Goal: Task Accomplishment & Management: Manage account settings

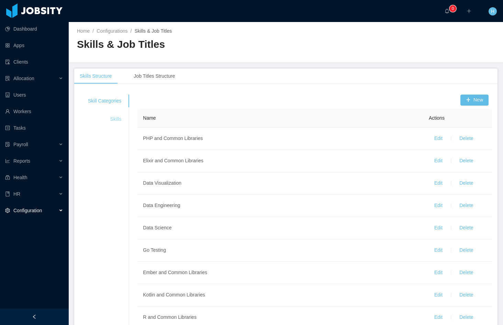
click at [121, 116] on div "Skills" at bounding box center [105, 119] width 50 height 13
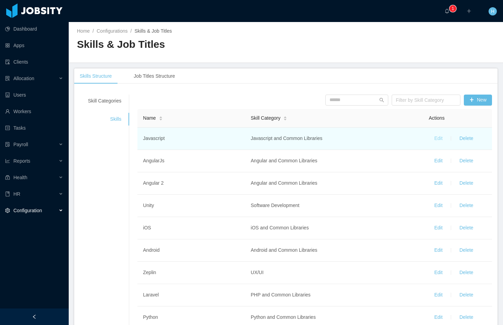
click at [431, 138] on button "Edit" at bounding box center [438, 138] width 19 height 11
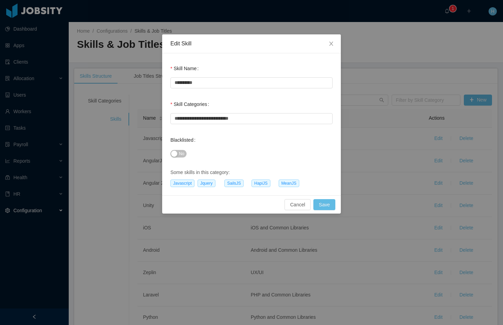
click at [177, 154] on button "No" at bounding box center [178, 154] width 16 height 8
click at [322, 201] on button "Save" at bounding box center [324, 204] width 22 height 11
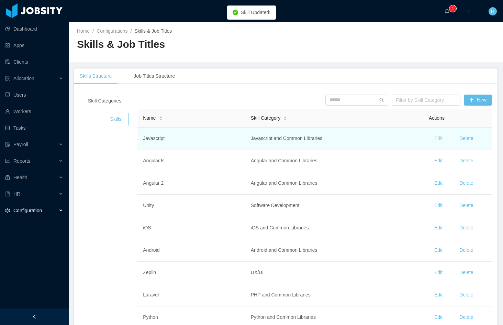
click at [430, 137] on button "Edit" at bounding box center [438, 138] width 19 height 11
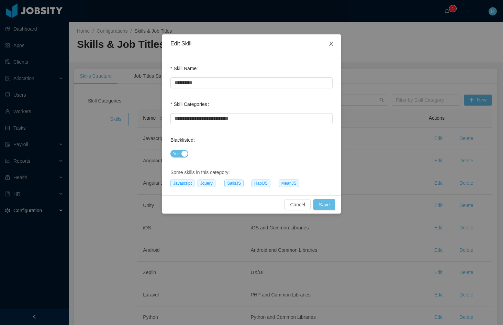
click at [328, 43] on span "Close" at bounding box center [330, 43] width 19 height 19
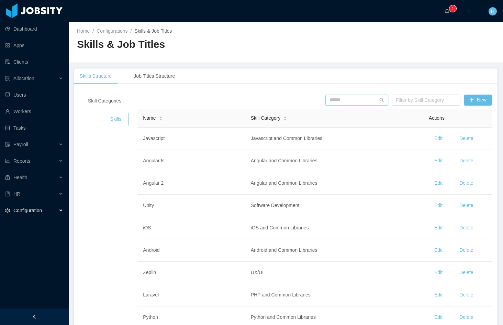
click at [333, 99] on input "text" at bounding box center [356, 99] width 63 height 11
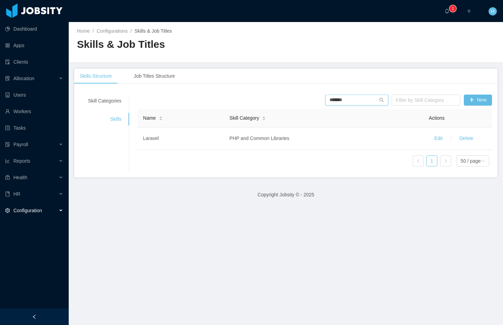
type input "*******"
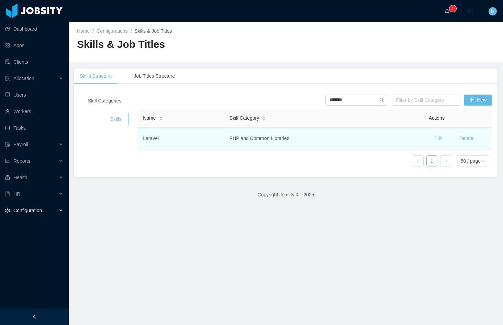
click at [430, 140] on button "Edit" at bounding box center [438, 138] width 19 height 11
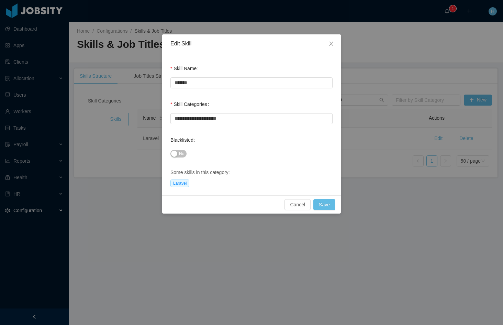
click at [170, 152] on div "**********" at bounding box center [251, 124] width 179 height 142
click at [172, 154] on button "No" at bounding box center [178, 154] width 16 height 8
click at [320, 202] on button "Save" at bounding box center [324, 204] width 22 height 11
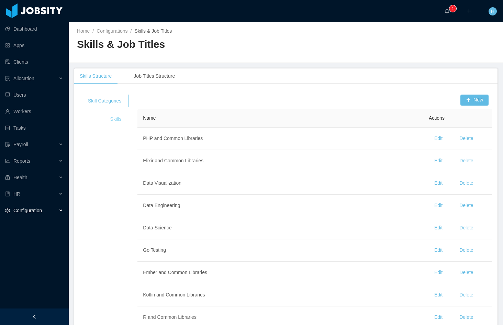
click at [116, 119] on div "Skills" at bounding box center [105, 119] width 50 height 13
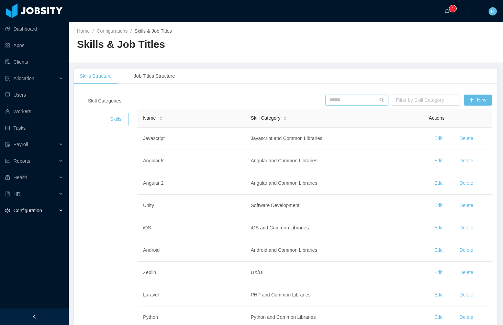
click at [345, 101] on input "text" at bounding box center [356, 99] width 63 height 11
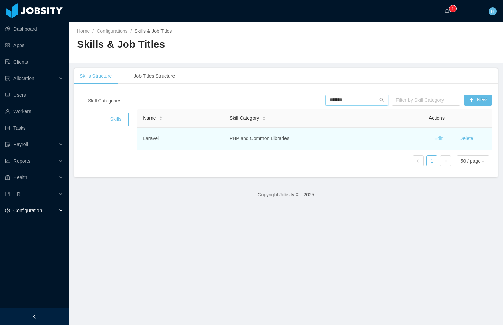
type input "*******"
click at [430, 139] on button "Edit" at bounding box center [438, 138] width 19 height 11
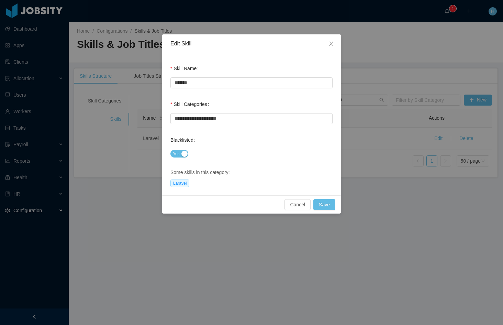
click at [180, 159] on div "Yes" at bounding box center [251, 154] width 162 height 14
click at [185, 153] on button "Yes" at bounding box center [179, 154] width 18 height 8
click at [327, 204] on button "Save" at bounding box center [324, 204] width 22 height 11
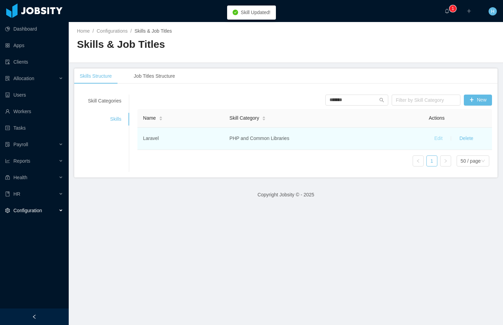
click at [436, 139] on button "Edit" at bounding box center [438, 138] width 19 height 11
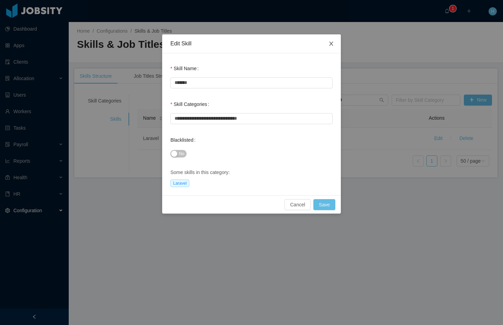
click at [331, 43] on icon "icon: close" at bounding box center [330, 43] width 5 height 5
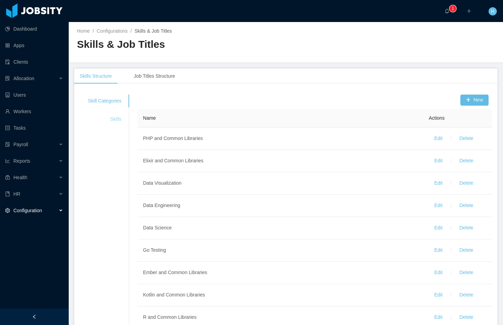
click at [108, 123] on div "Skills" at bounding box center [105, 119] width 50 height 13
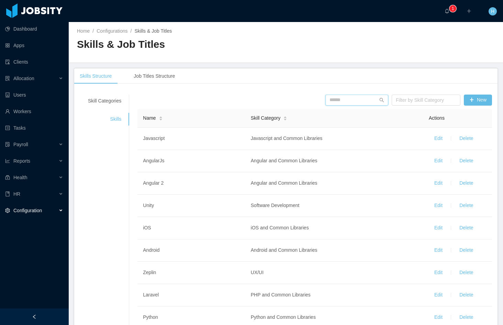
click at [336, 96] on input "text" at bounding box center [356, 99] width 63 height 11
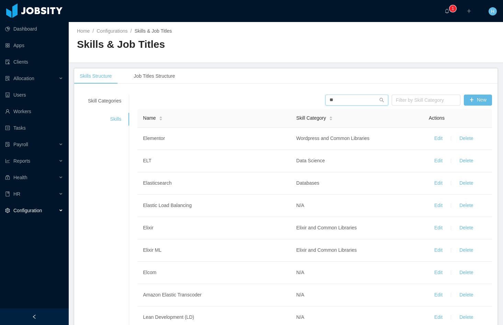
drag, startPoint x: 335, startPoint y: 100, endPoint x: 294, endPoint y: 97, distance: 41.0
click at [294, 97] on div "** Filter by Skill Category New" at bounding box center [315, 99] width 358 height 11
type input "**"
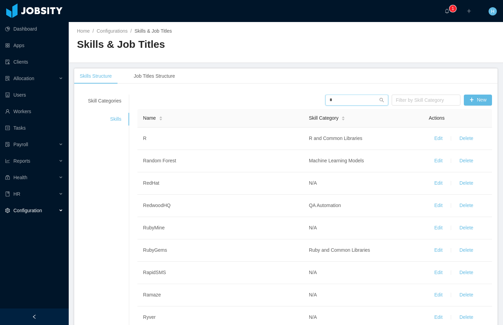
type input "*"
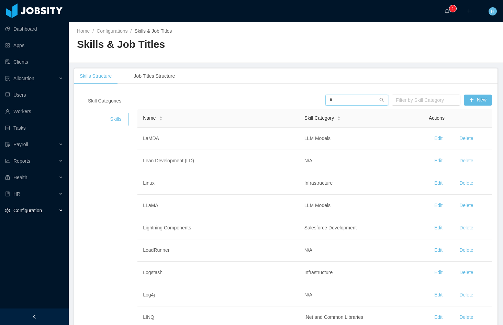
type input "*"
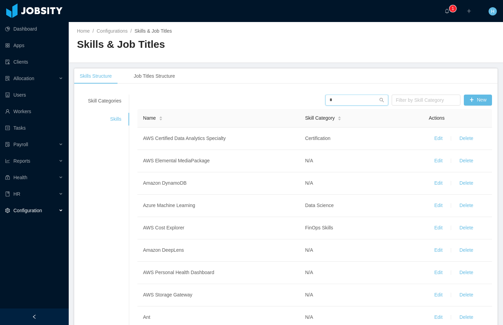
type input "*"
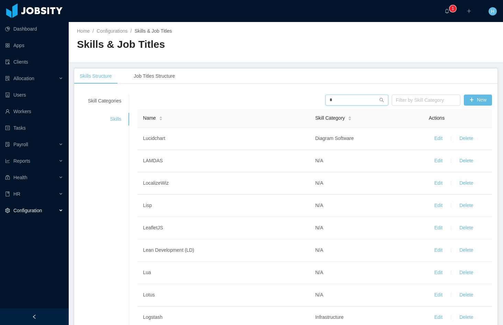
type input "*"
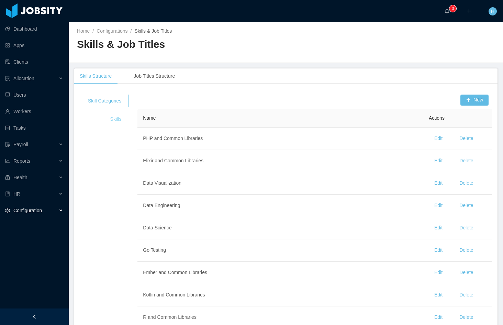
click at [122, 118] on div "Skills" at bounding box center [105, 119] width 50 height 13
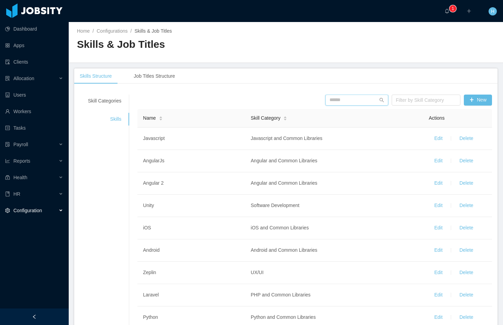
click at [344, 101] on input "text" at bounding box center [356, 99] width 63 height 11
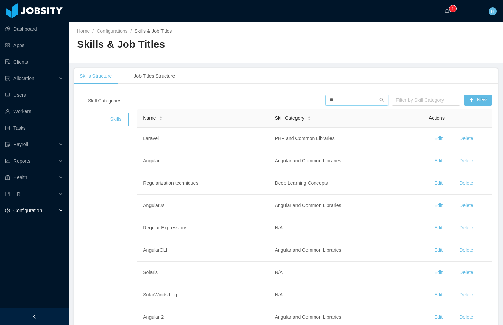
type input "*"
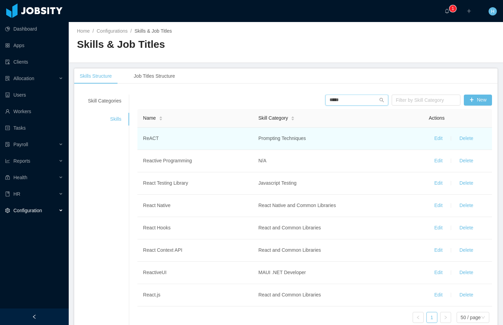
type input "*****"
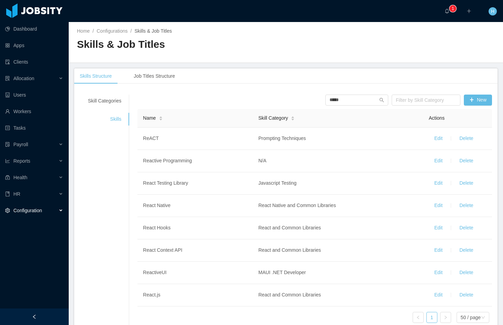
click at [316, 47] on div "Home / Configurations / Skills & Job Titles / Skills & Job Titles" at bounding box center [286, 42] width 434 height 41
